Goal: Transaction & Acquisition: Purchase product/service

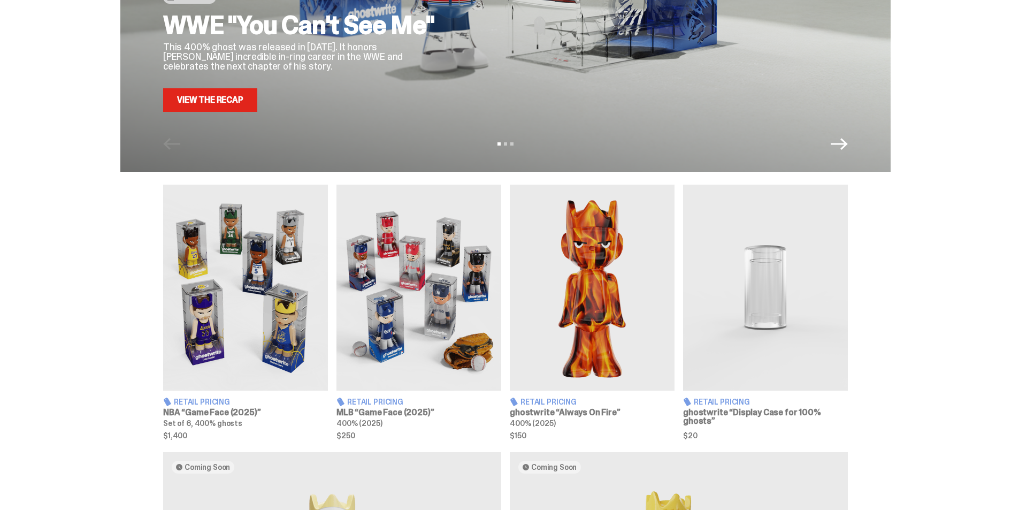
scroll to position [214, 0]
click at [437, 295] on img at bounding box center [418, 287] width 165 height 206
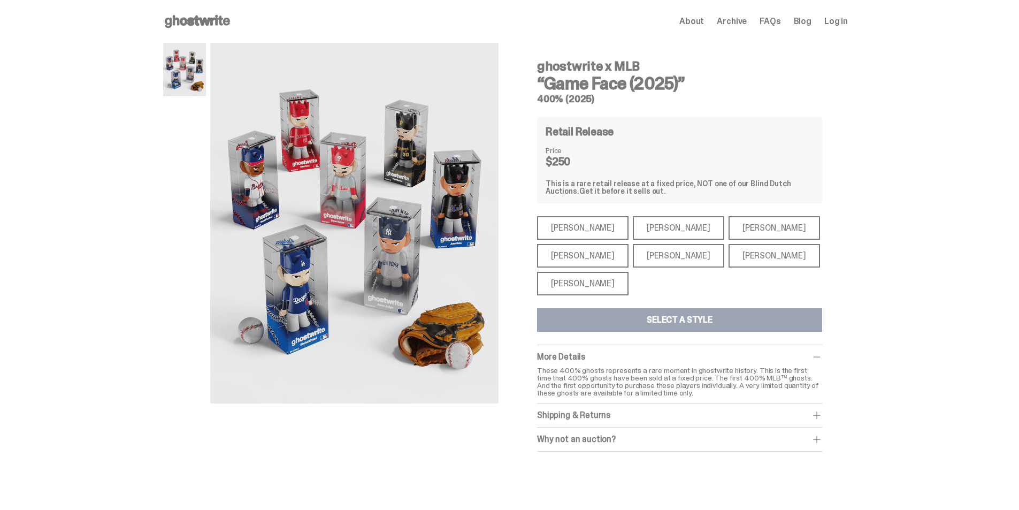
click at [674, 252] on div "[PERSON_NAME]" at bounding box center [678, 256] width 91 height 24
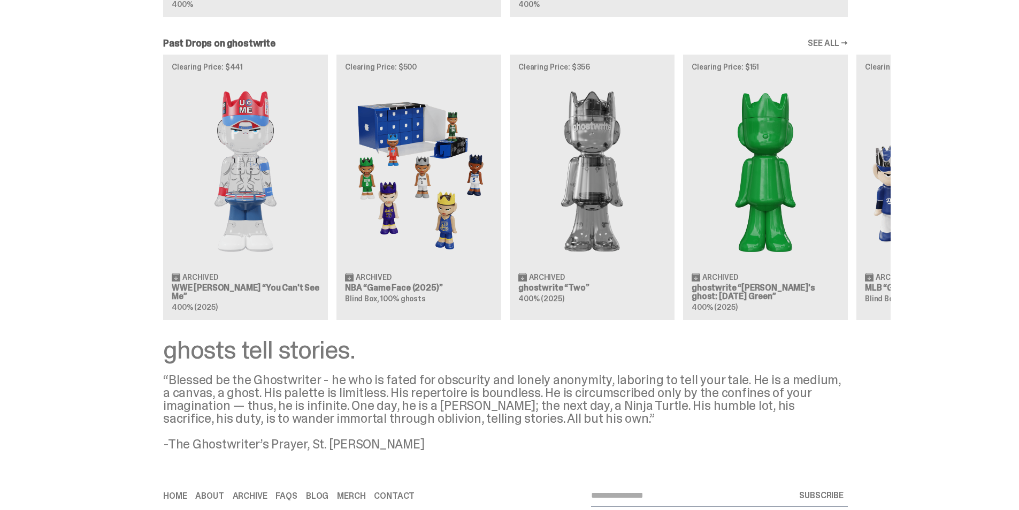
scroll to position [909, 0]
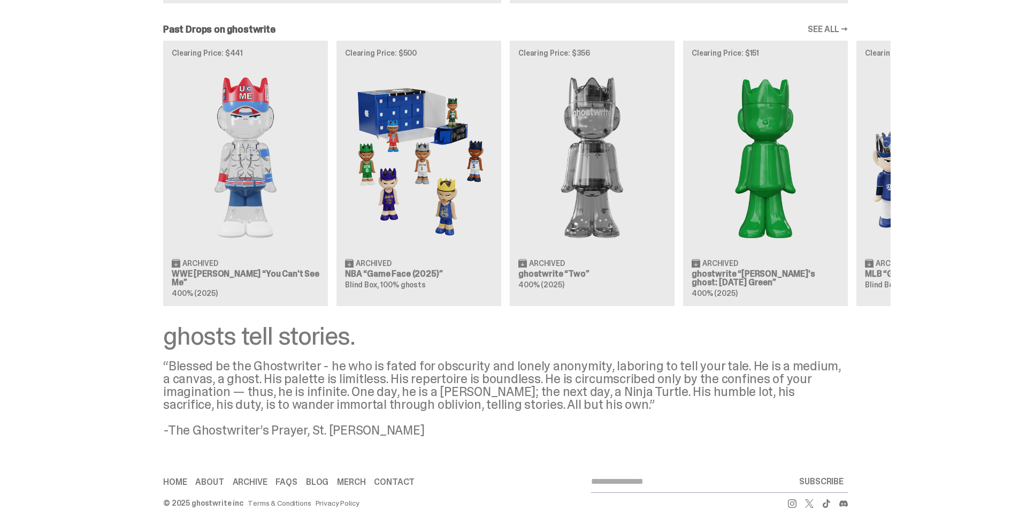
click at [433, 241] on div "Clearing Price: $441 Archived WWE [PERSON_NAME] “You Can't See Me” 400% (2025) …" at bounding box center [505, 173] width 770 height 265
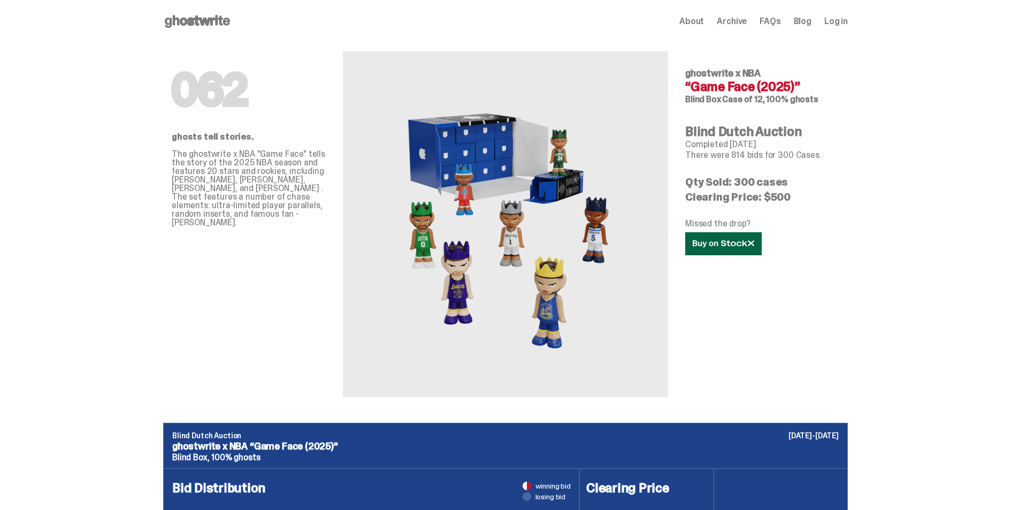
click at [719, 247] on icon at bounding box center [723, 244] width 61 height 8
